Goal: Check status: Check status

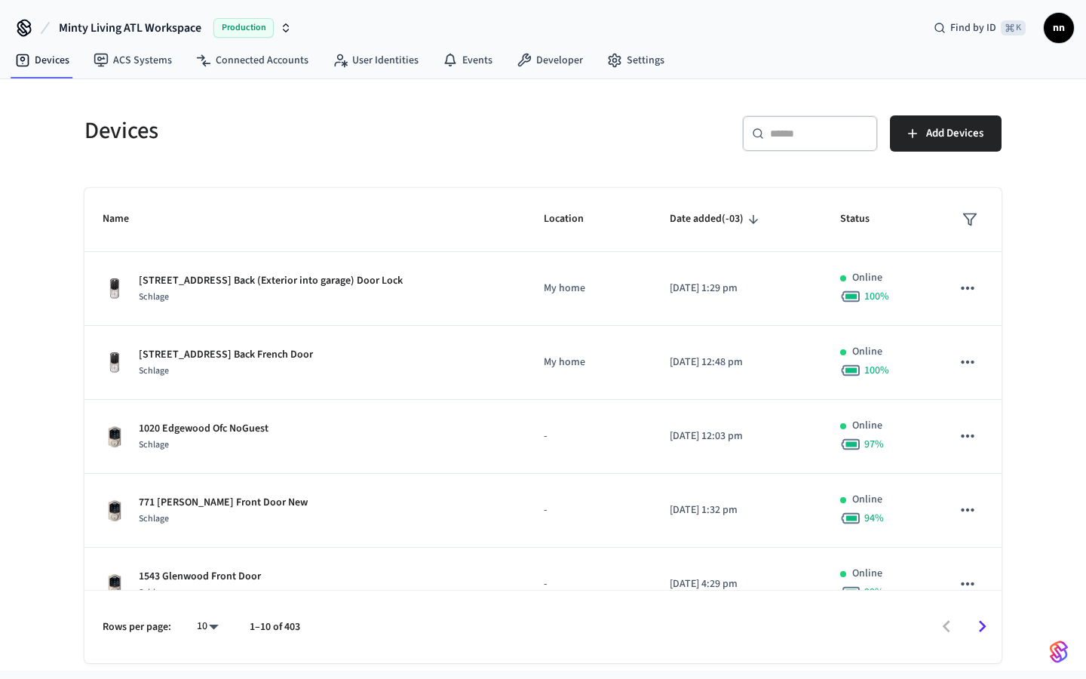
click at [783, 134] on input "text" at bounding box center [819, 133] width 98 height 15
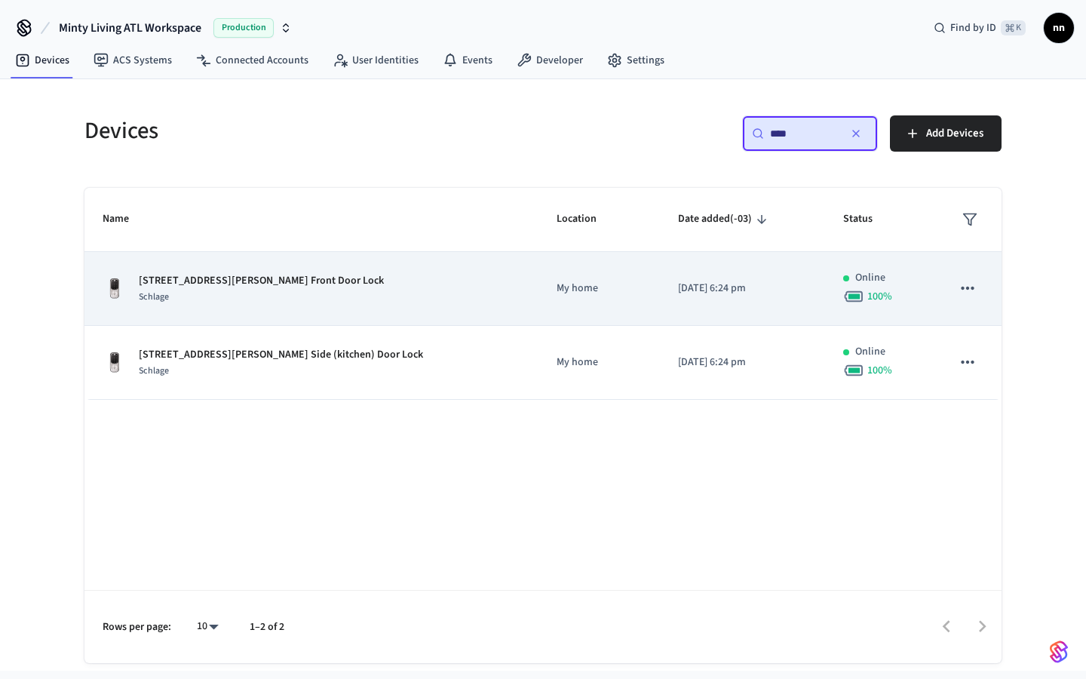
type input "****"
click at [330, 287] on div "1125 Hardee St NE Apt 1 Front Door Lock Schlage" at bounding box center [312, 289] width 418 height 32
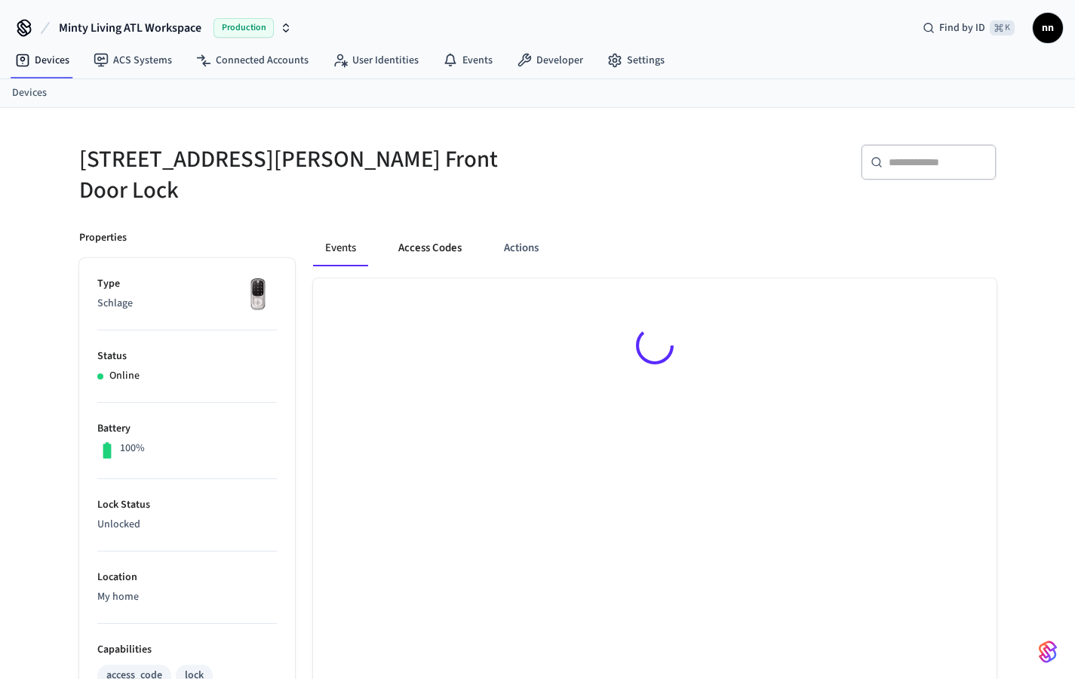
drag, startPoint x: 444, startPoint y: 245, endPoint x: 454, endPoint y: 244, distance: 9.9
click at [444, 245] on button "Access Codes" at bounding box center [429, 248] width 87 height 36
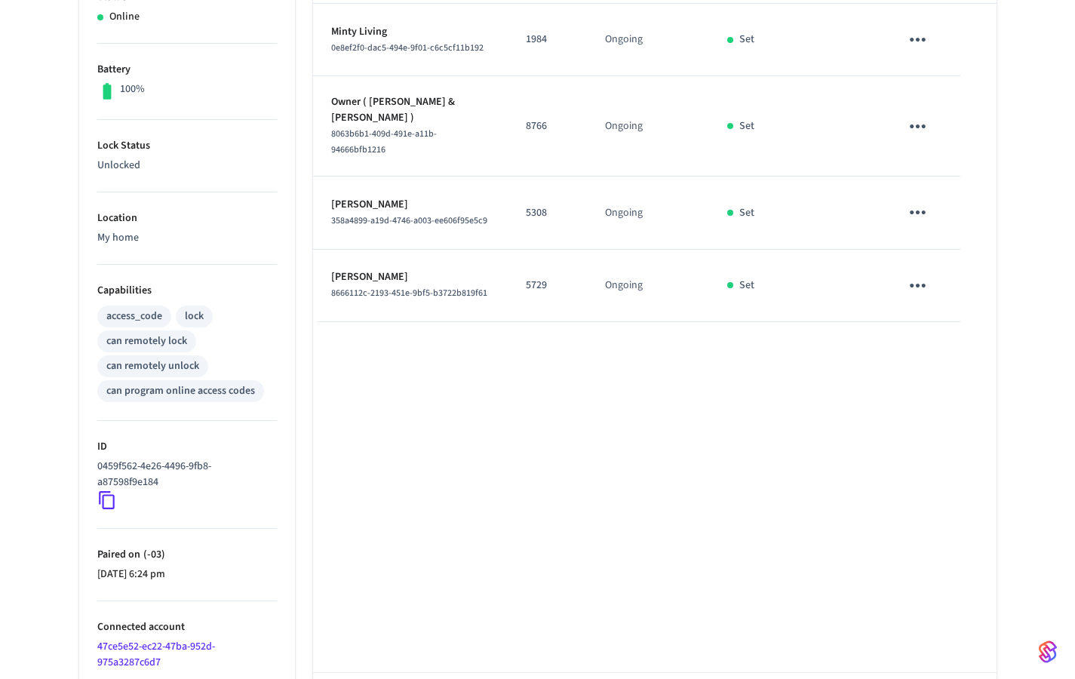
scroll to position [206, 0]
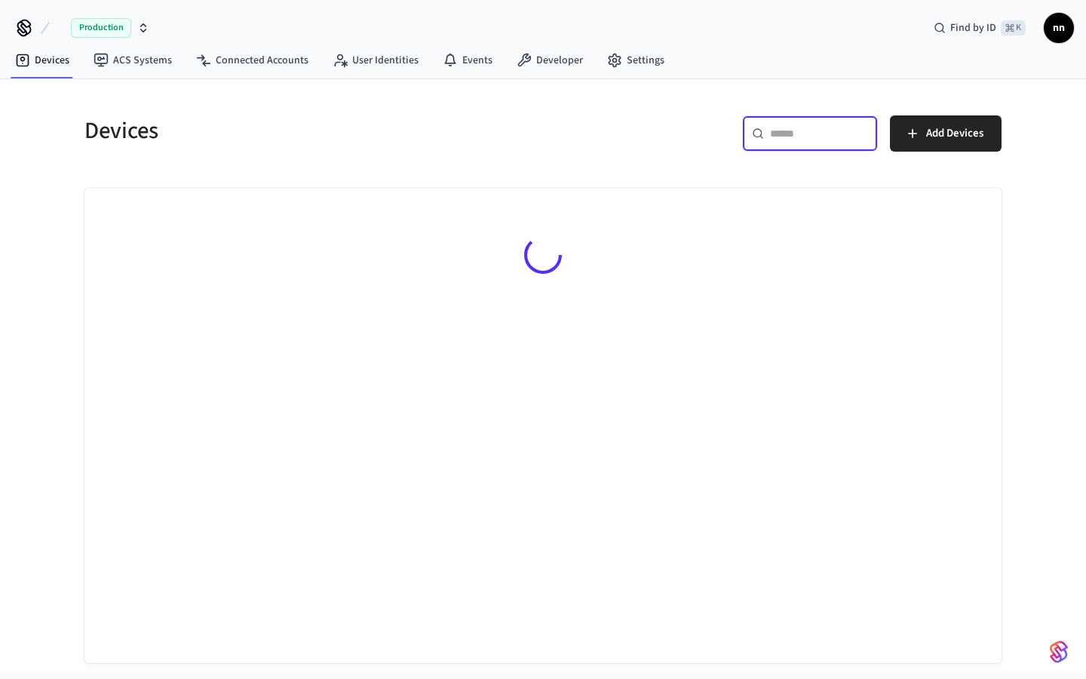
click at [811, 126] on input "text" at bounding box center [819, 133] width 98 height 15
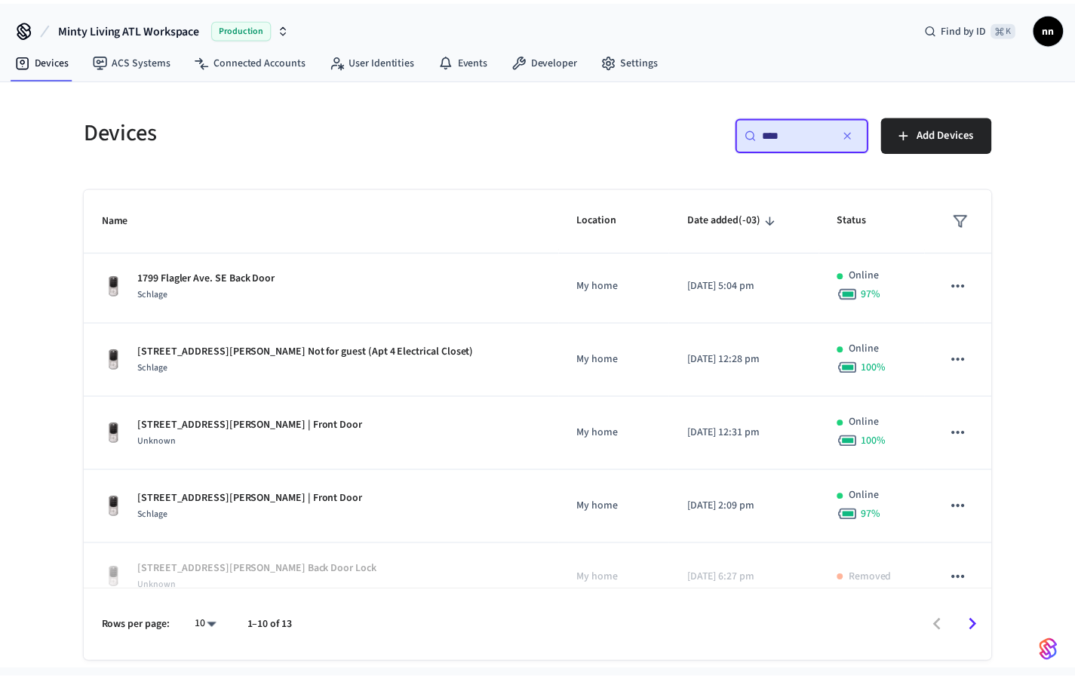
scroll to position [396, 0]
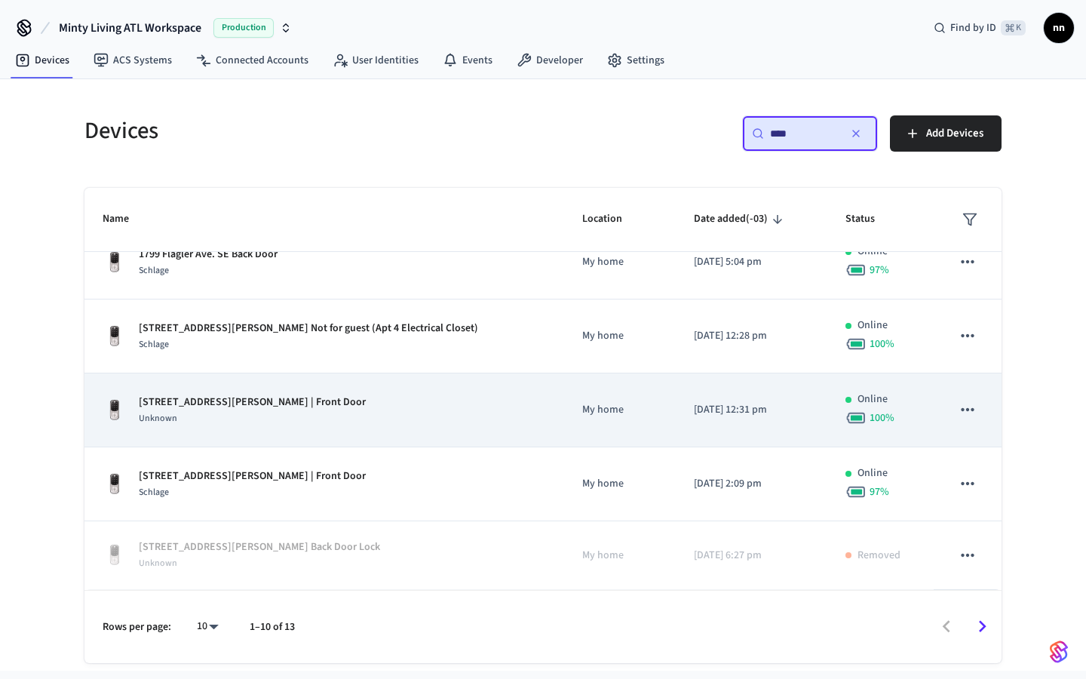
type input "***"
click at [330, 424] on div "[STREET_ADDRESS][PERSON_NAME] | Front Door Unknown" at bounding box center [324, 410] width 443 height 32
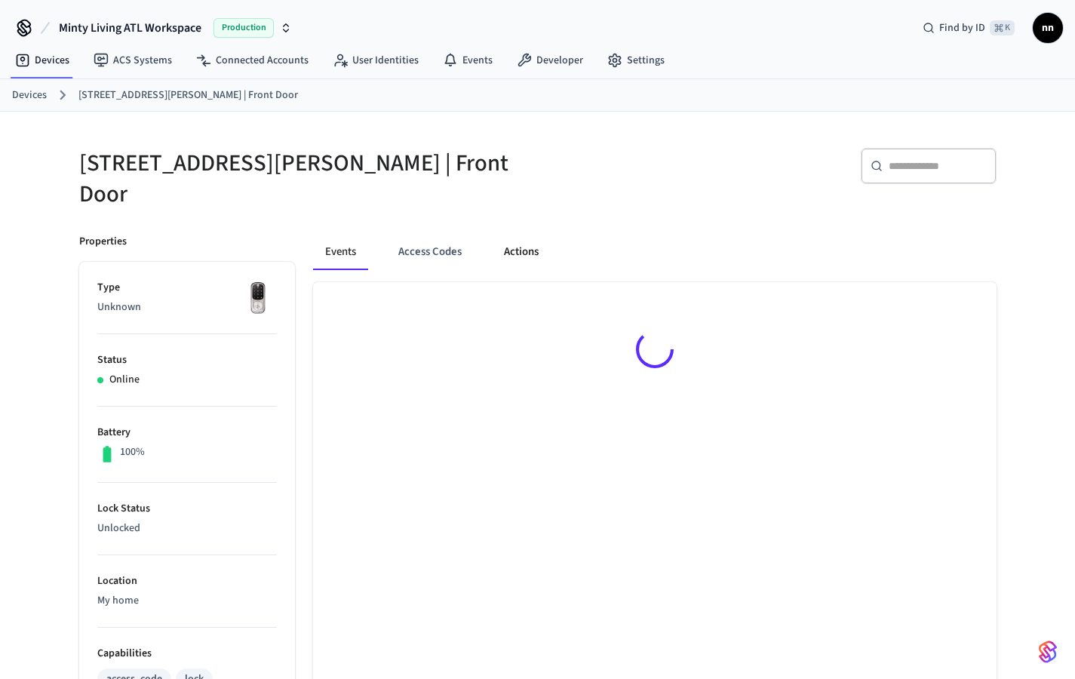
click at [533, 238] on button "Actions" at bounding box center [521, 252] width 59 height 36
click at [338, 244] on button "Events" at bounding box center [341, 252] width 56 height 36
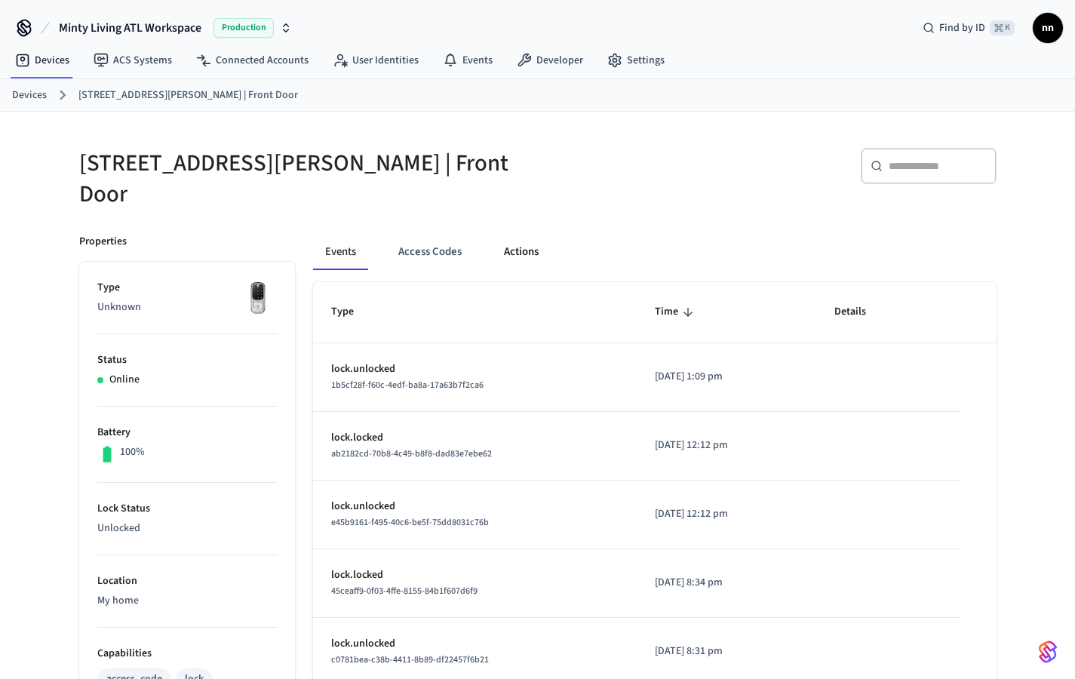
click at [523, 239] on button "Actions" at bounding box center [521, 252] width 59 height 36
click at [536, 238] on button "Actions" at bounding box center [521, 252] width 59 height 36
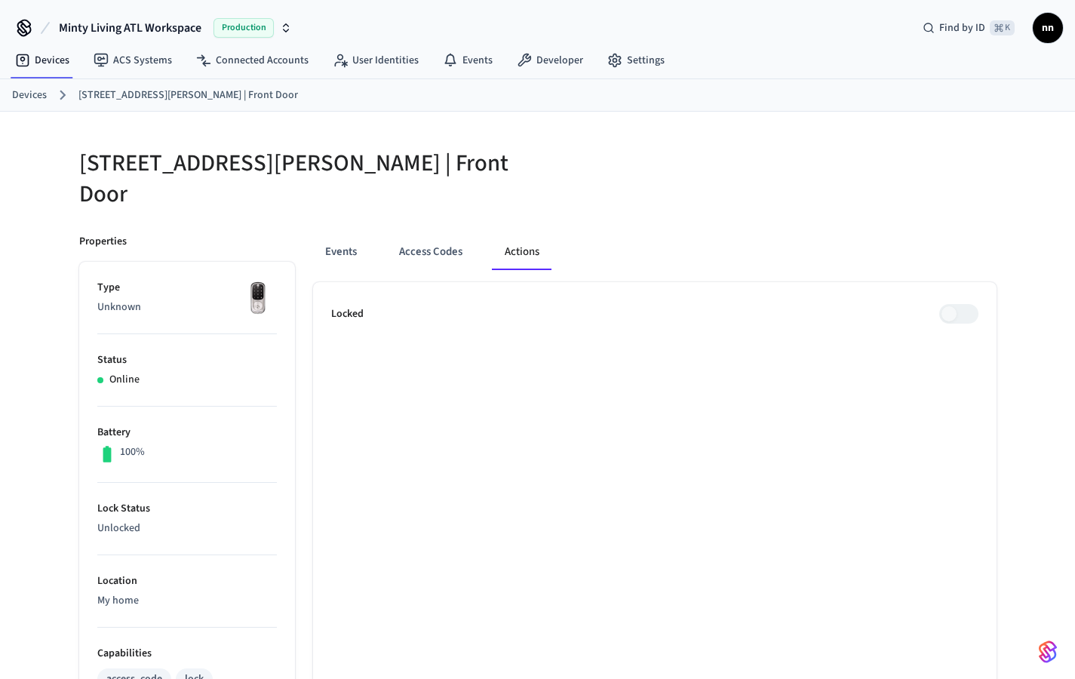
click at [35, 91] on link "Devices" at bounding box center [29, 95] width 35 height 16
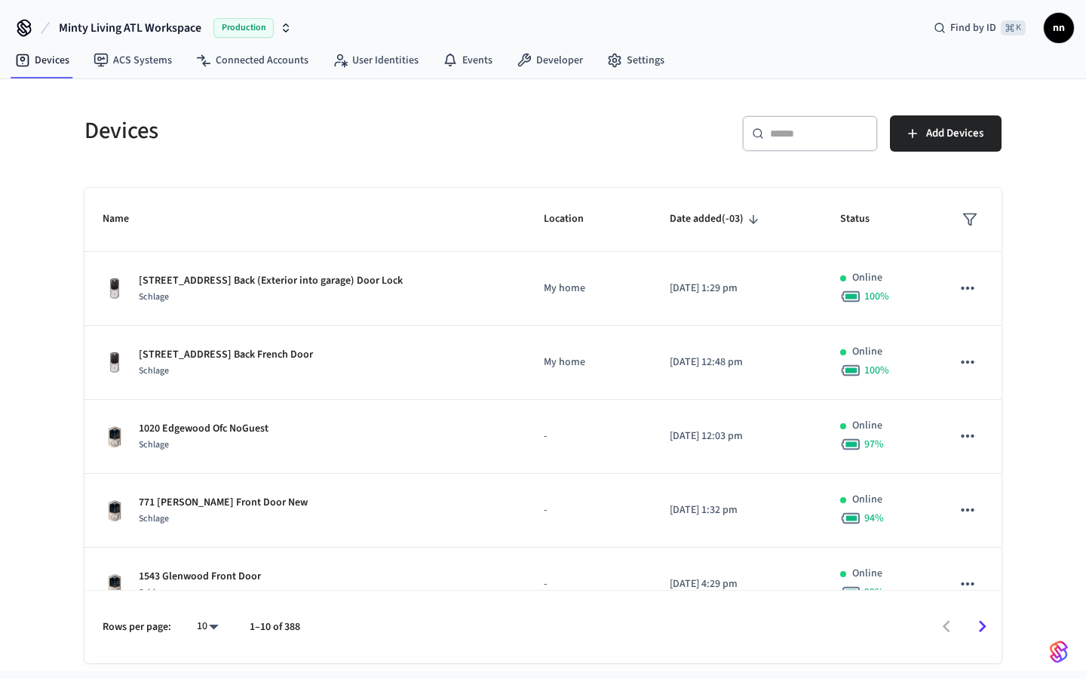
click at [818, 145] on div "​ ​" at bounding box center [810, 133] width 136 height 36
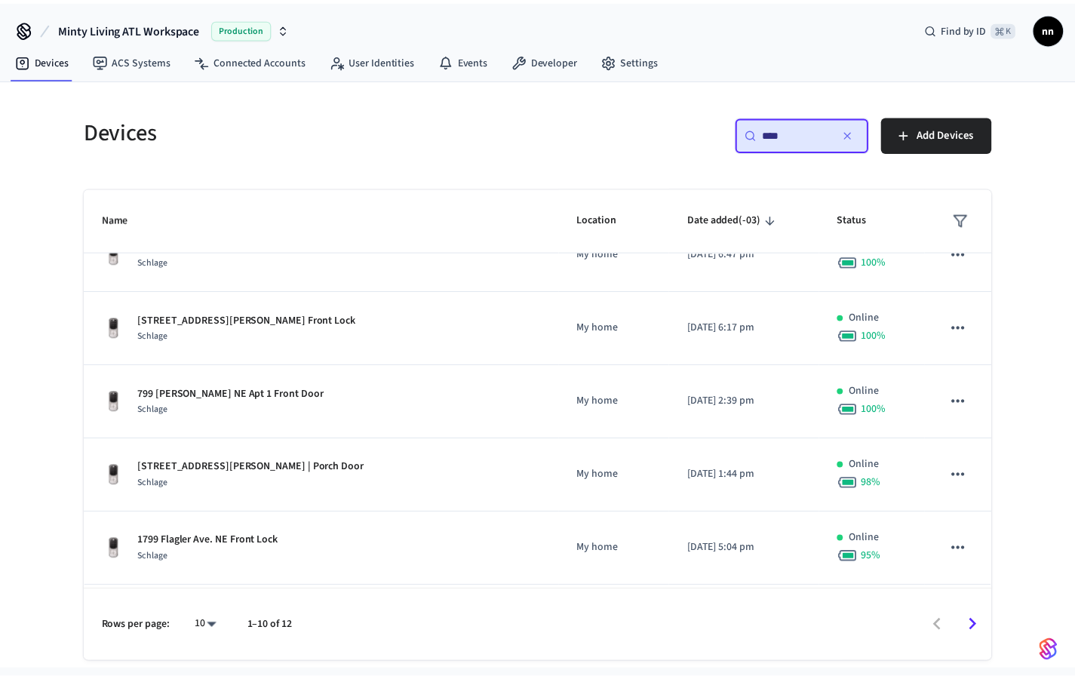
scroll to position [396, 0]
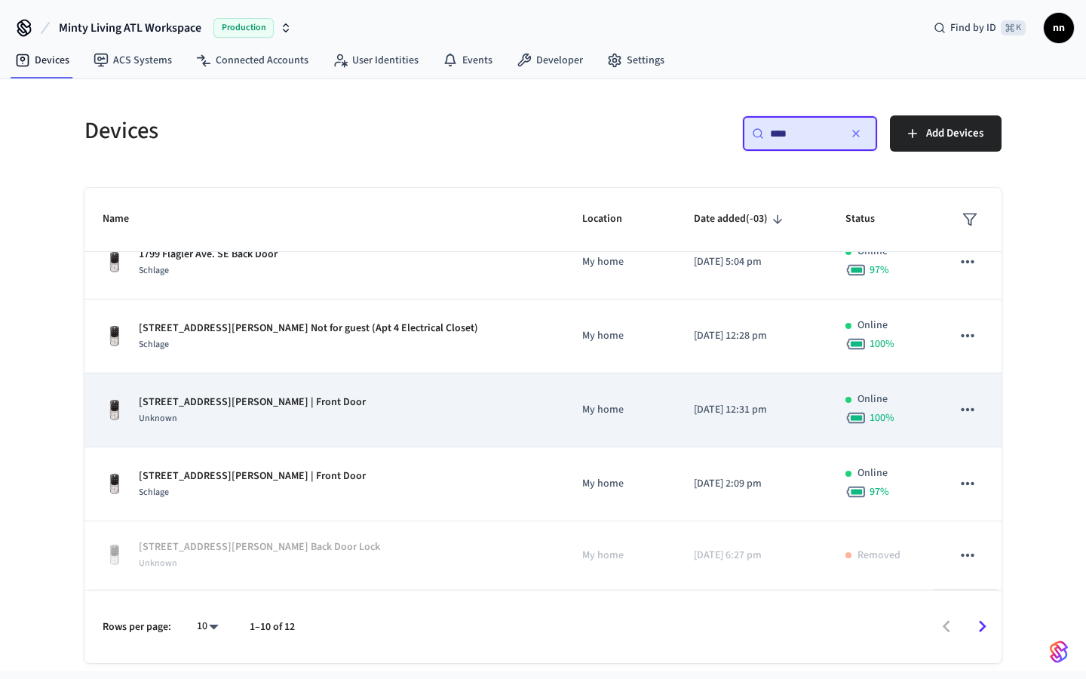
type input "***"
click at [309, 429] on td "[STREET_ADDRESS][PERSON_NAME] | Front Door Unknown" at bounding box center [324, 410] width 480 height 74
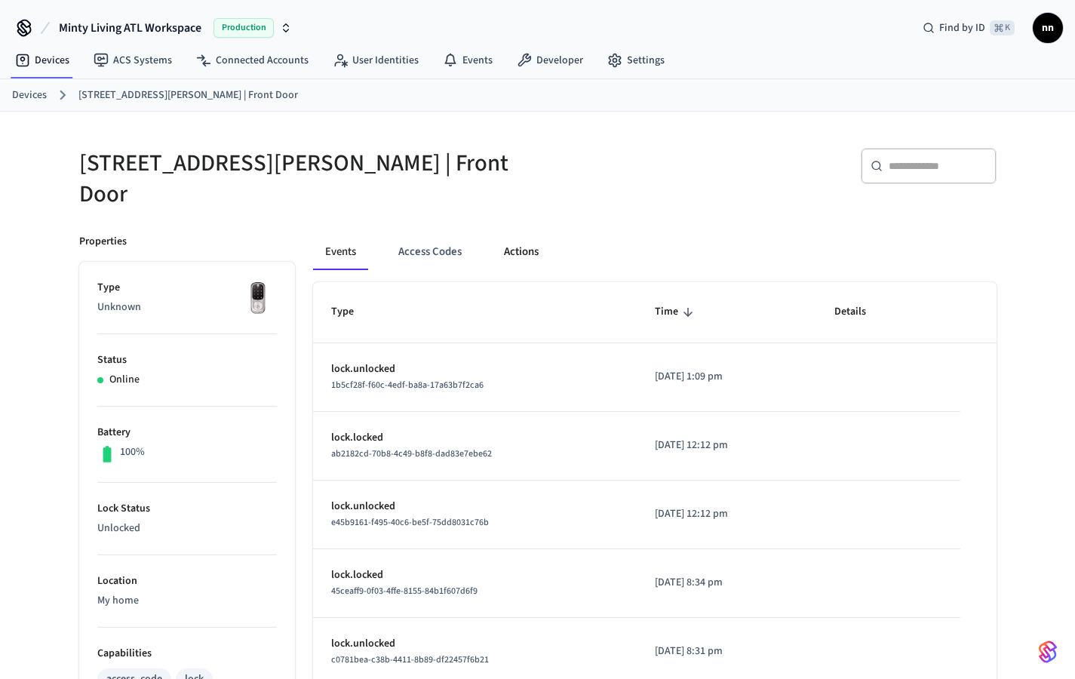
click at [518, 238] on button "Actions" at bounding box center [521, 252] width 59 height 36
